Goal: Complete application form

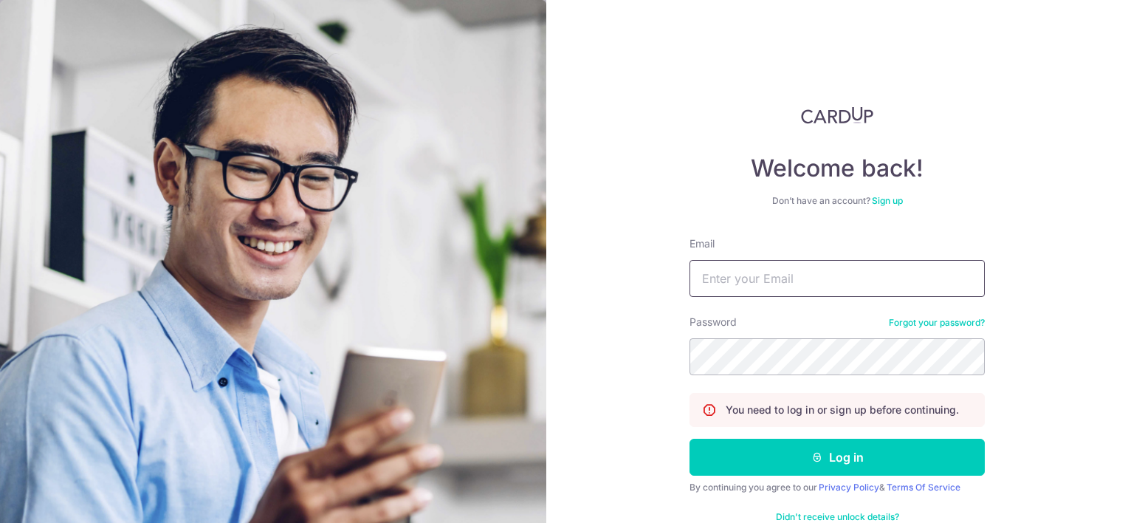
click at [759, 282] on input "Email" at bounding box center [837, 278] width 295 height 37
type input "[EMAIL_ADDRESS][DOMAIN_NAME]"
click at [690, 439] on button "Log in" at bounding box center [837, 457] width 295 height 37
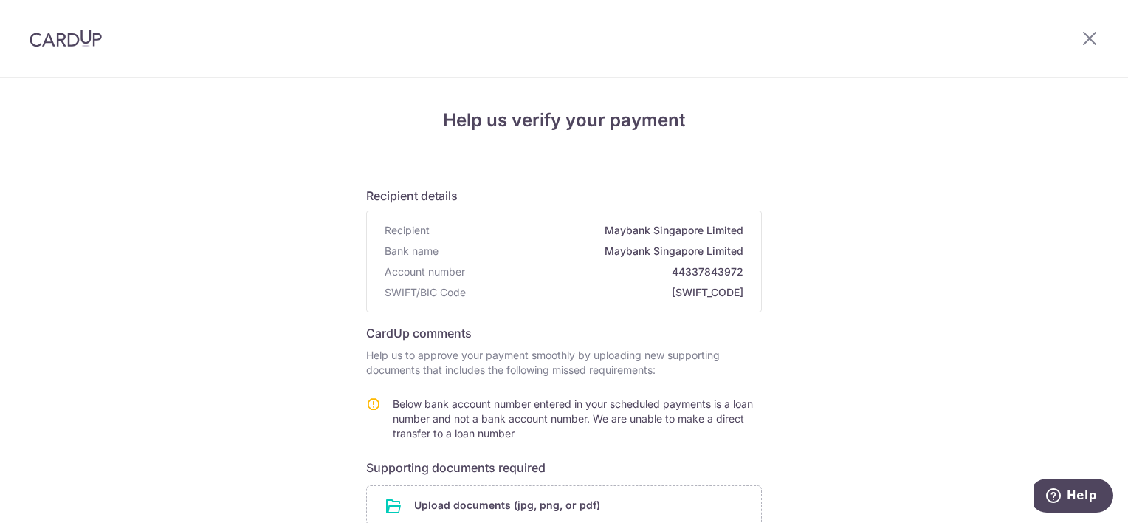
scroll to position [192, 0]
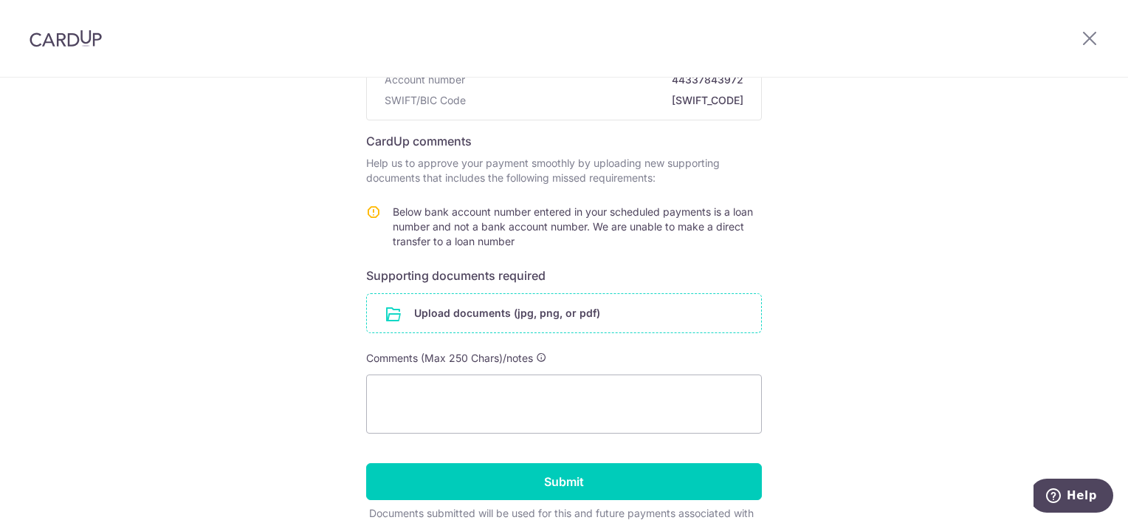
click at [593, 313] on input "file" at bounding box center [564, 313] width 394 height 38
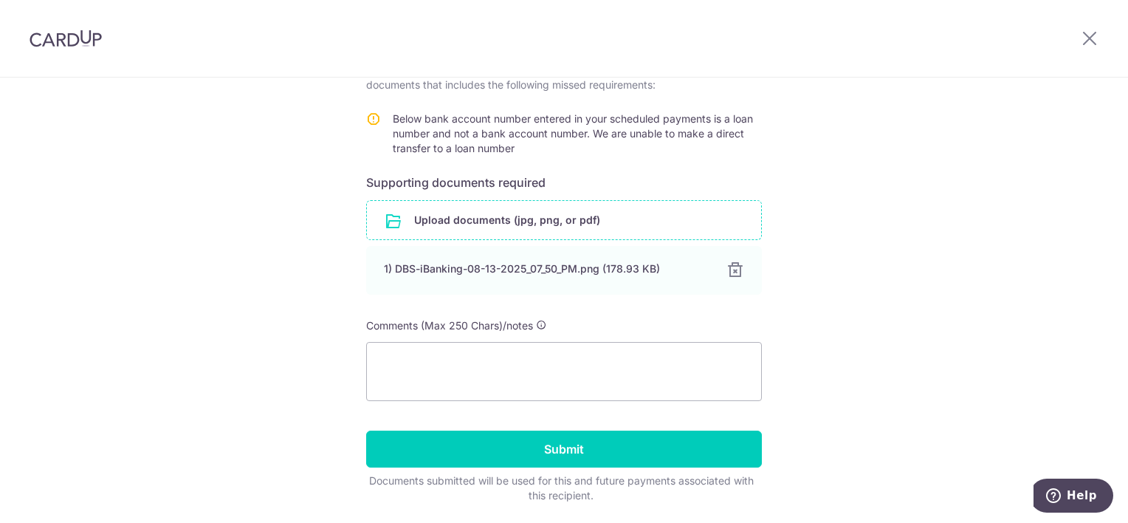
scroll to position [284, 0]
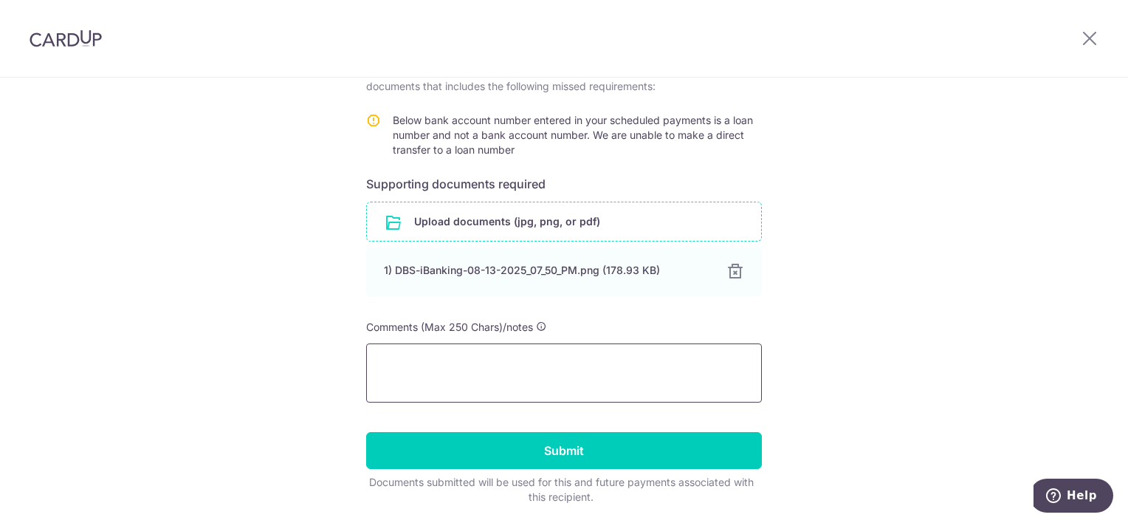
click at [682, 381] on textarea at bounding box center [564, 372] width 396 height 59
paste textarea "DBS Multiplier Account 120-483983-2"
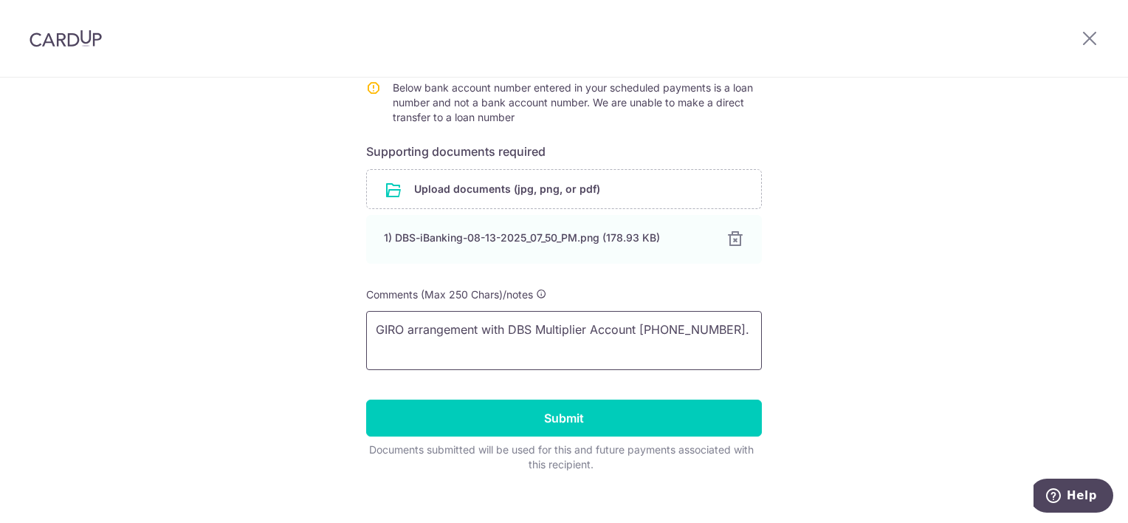
scroll to position [318, 0]
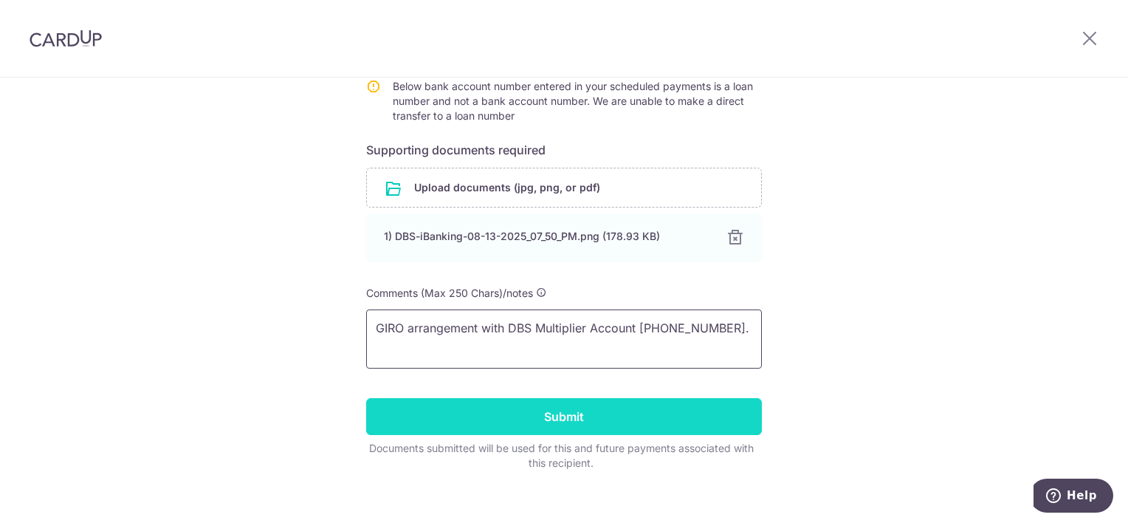
type textarea "GIRO arrangement with DBS Multiplier Account 120-483983-2."
click at [611, 420] on input "Submit" at bounding box center [564, 416] width 396 height 37
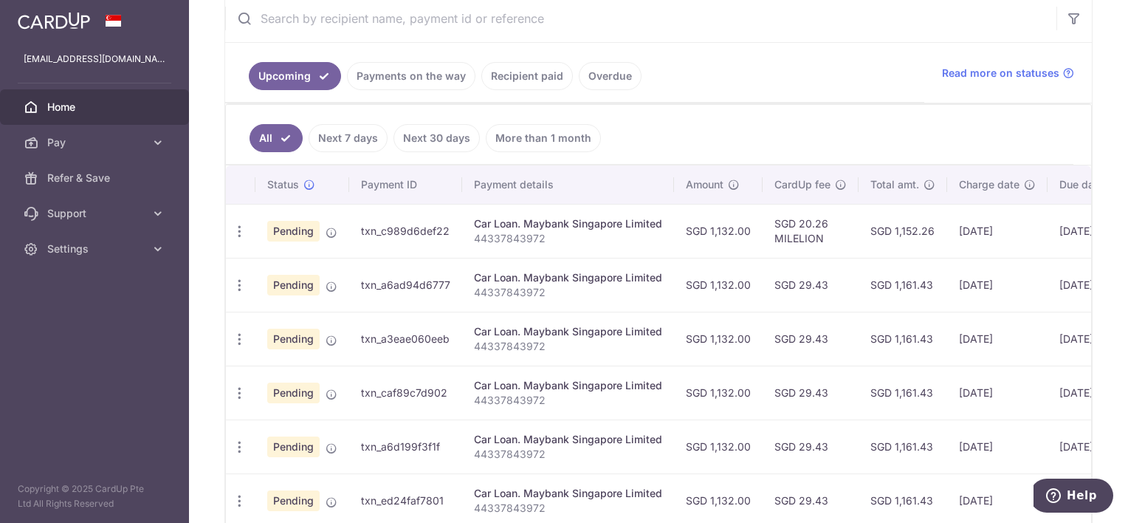
scroll to position [341, 0]
